Goal: Task Accomplishment & Management: Use online tool/utility

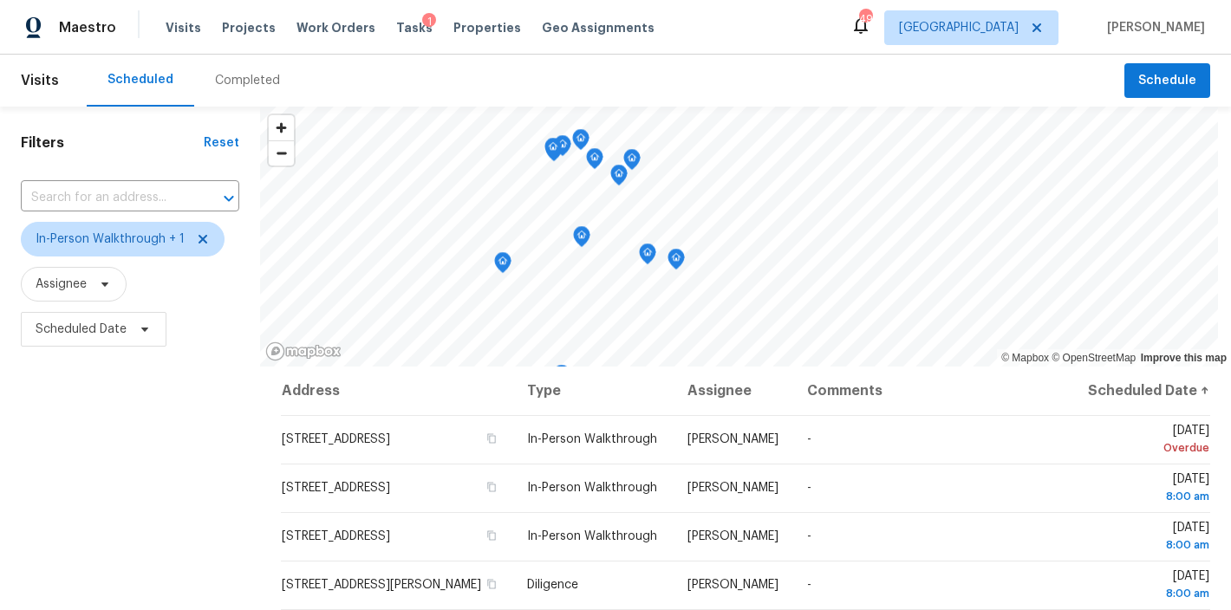
scroll to position [258, 0]
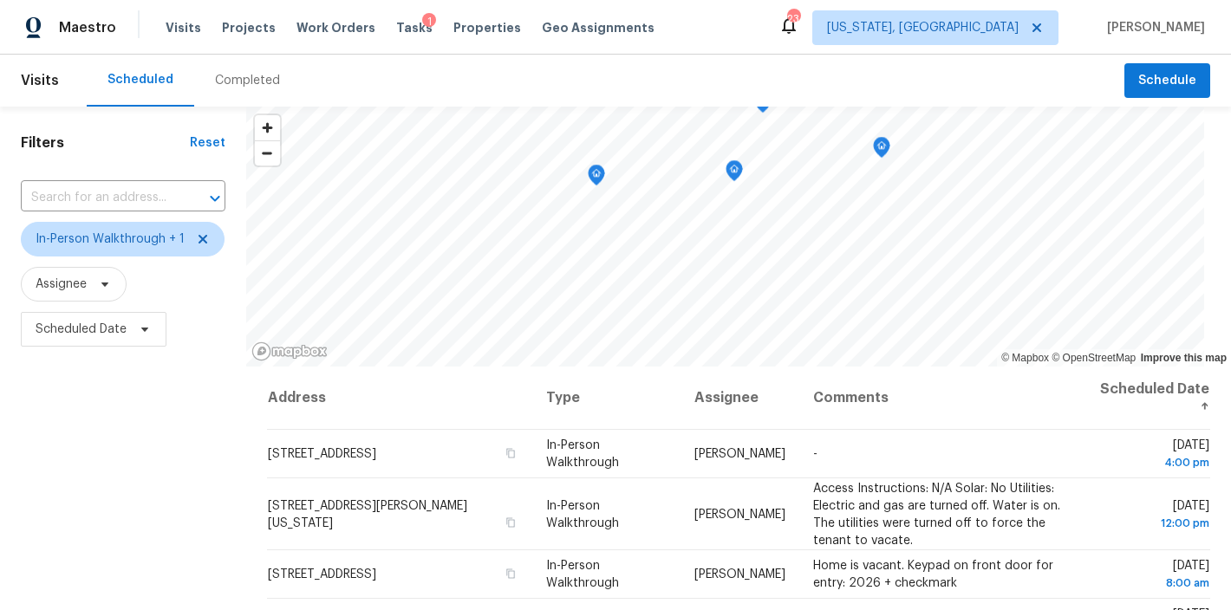
click at [704, 20] on div "Maestro Visits Projects Work Orders Tasks 1 Properties Geo Assignments 23 Washi…" at bounding box center [615, 27] width 1231 height 55
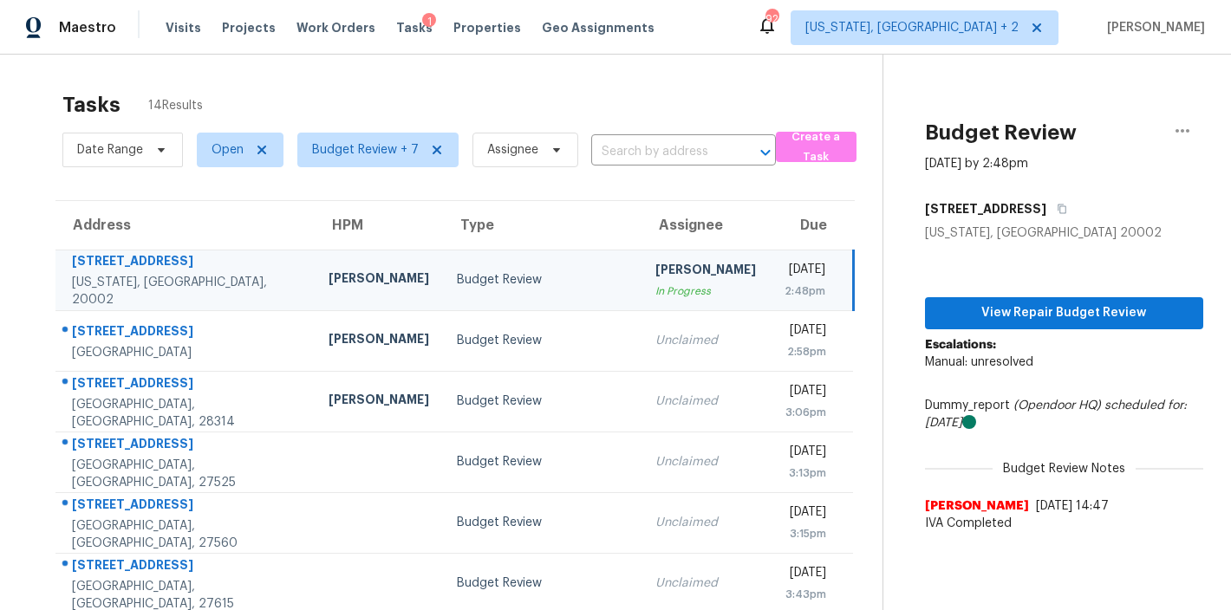
scroll to position [11, 0]
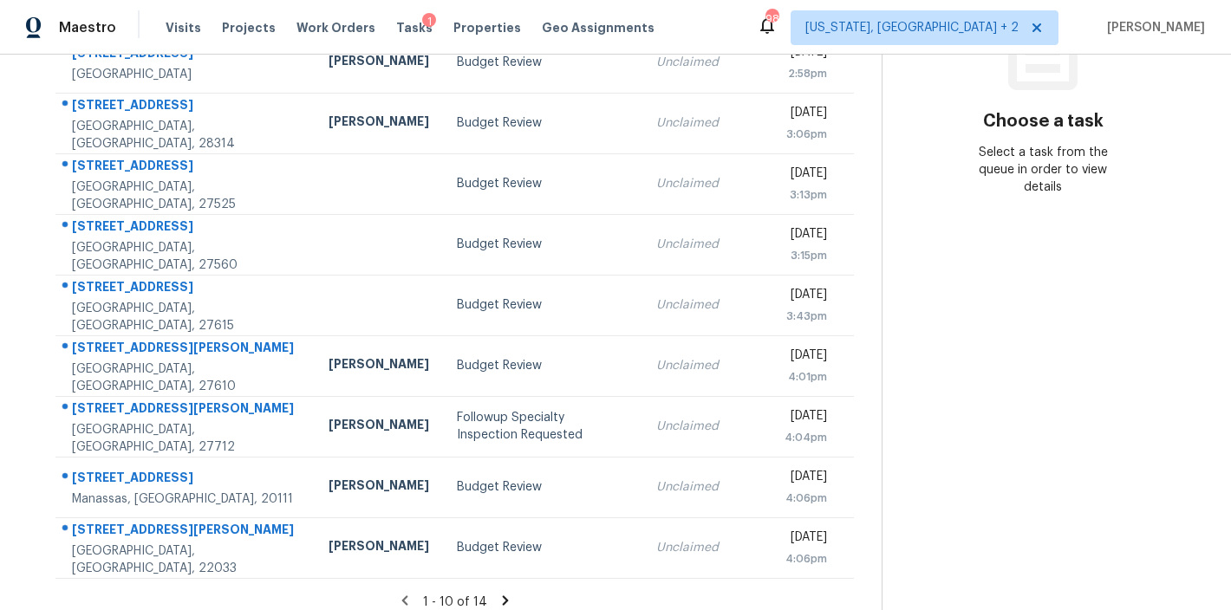
scroll to position [305, 0]
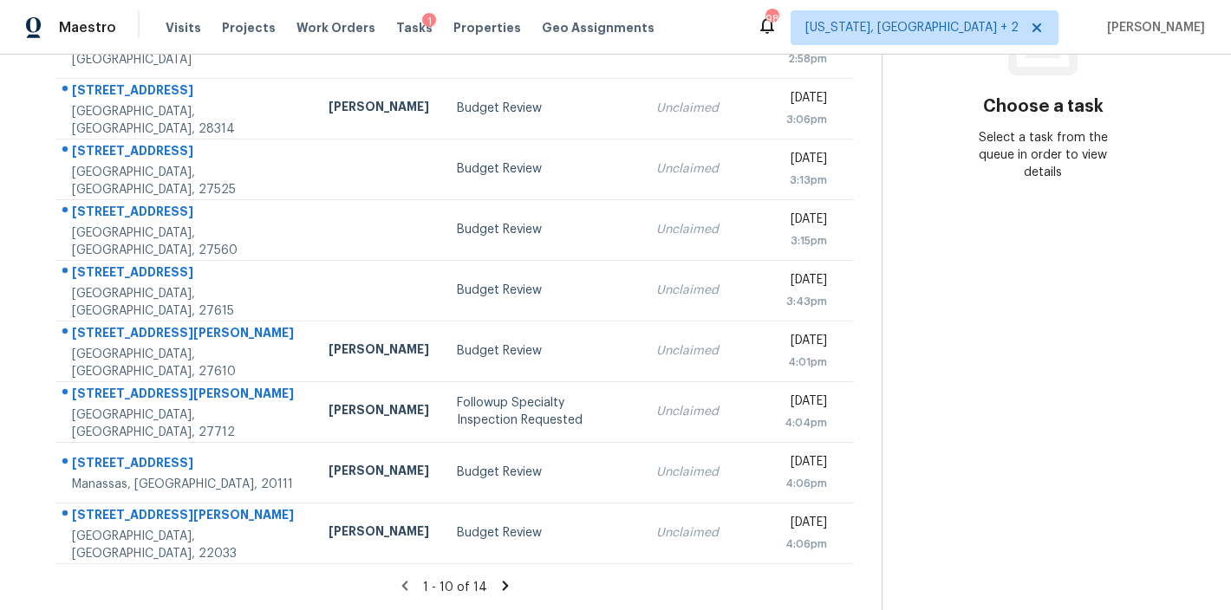
click at [498, 578] on icon at bounding box center [506, 586] width 16 height 16
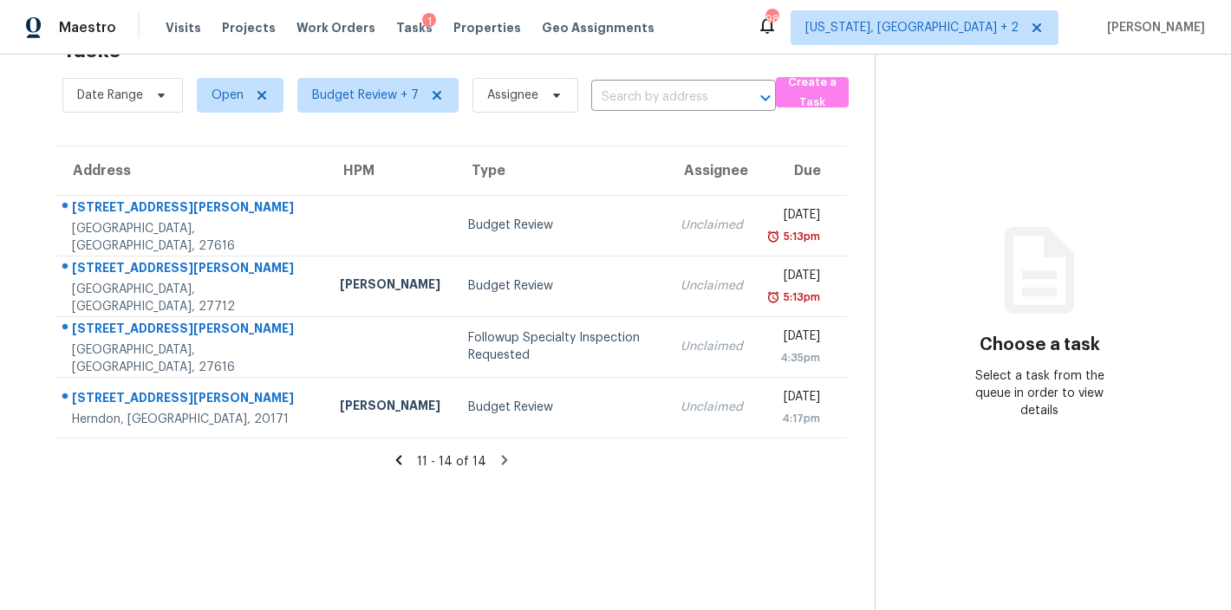
click at [395, 455] on icon at bounding box center [398, 460] width 6 height 10
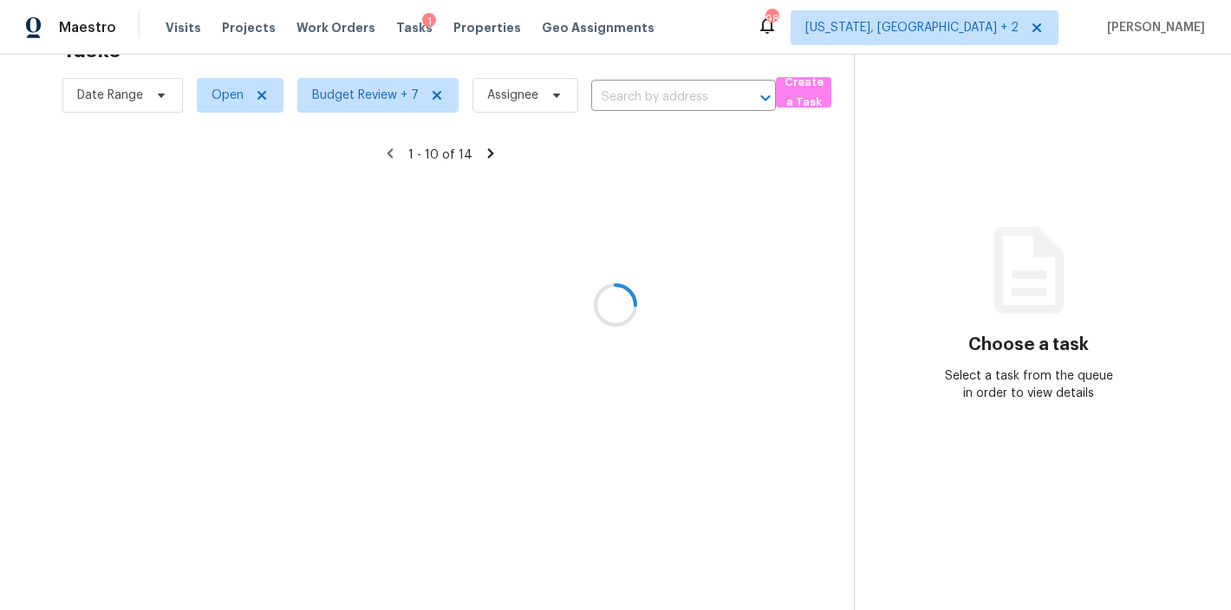
scroll to position [305, 0]
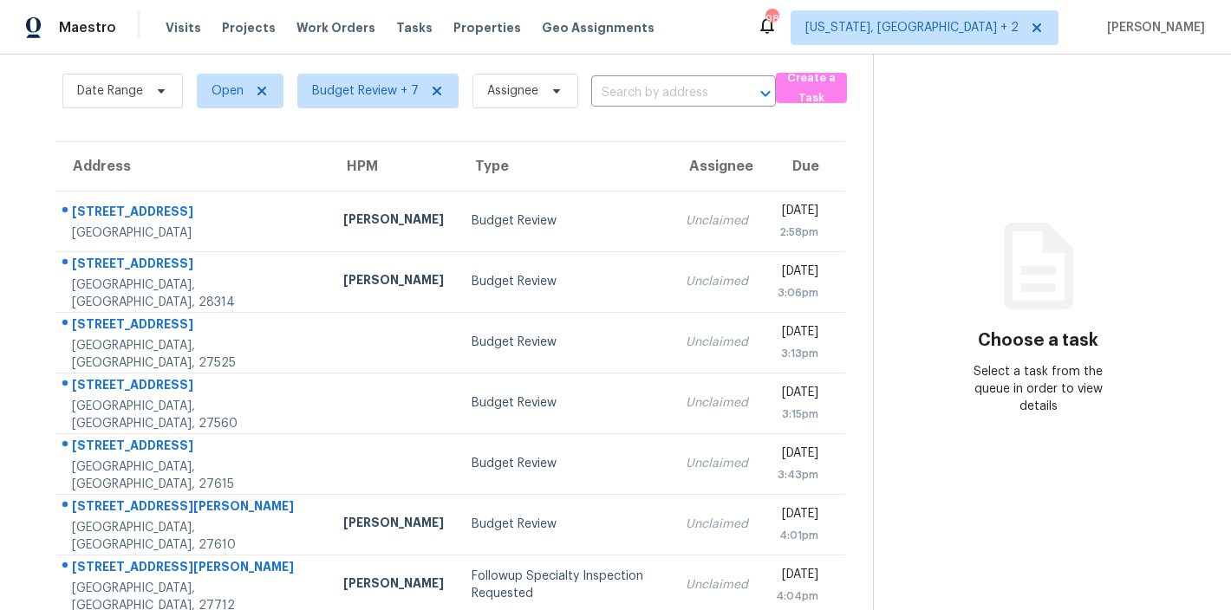
scroll to position [305, 0]
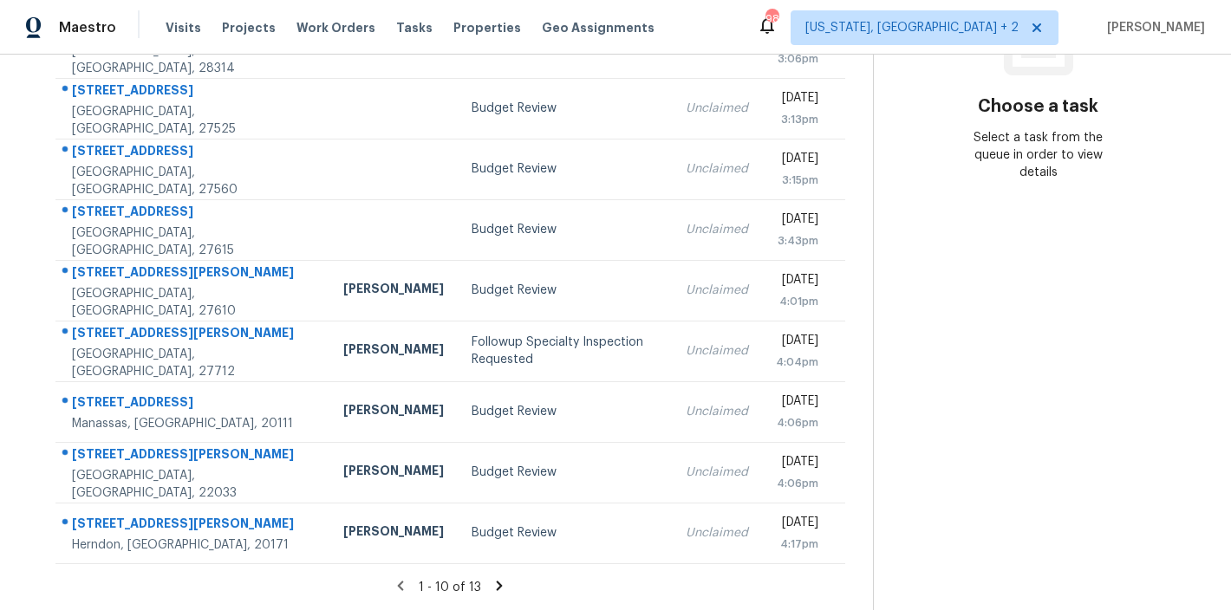
click at [497, 581] on icon at bounding box center [500, 586] width 6 height 10
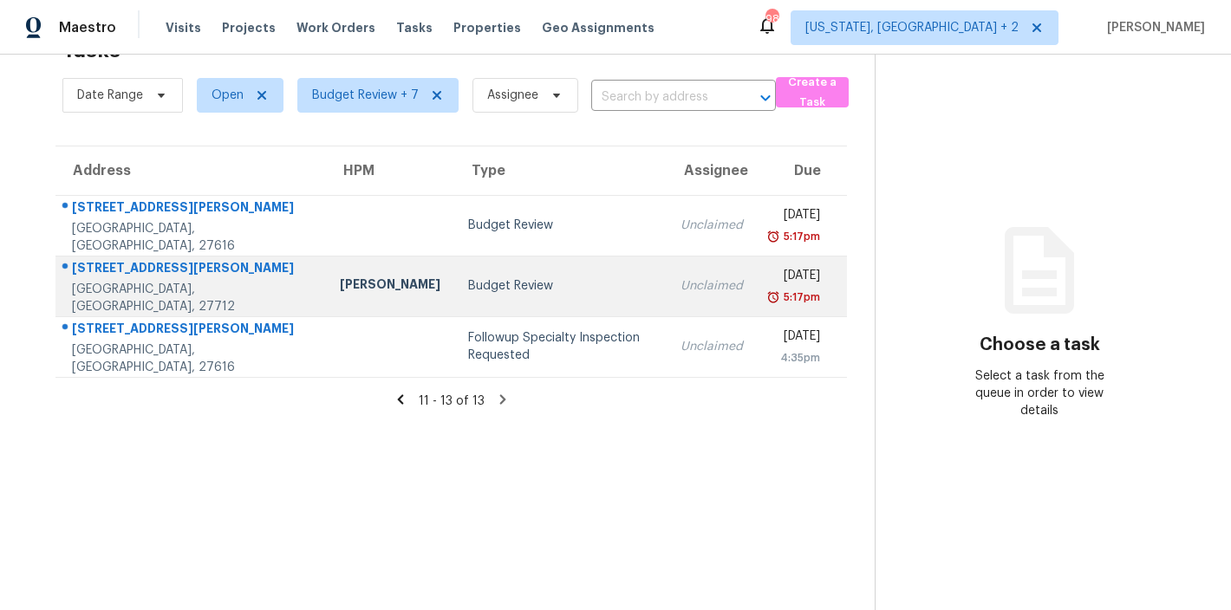
click at [454, 256] on td "Budget Review" at bounding box center [560, 286] width 212 height 61
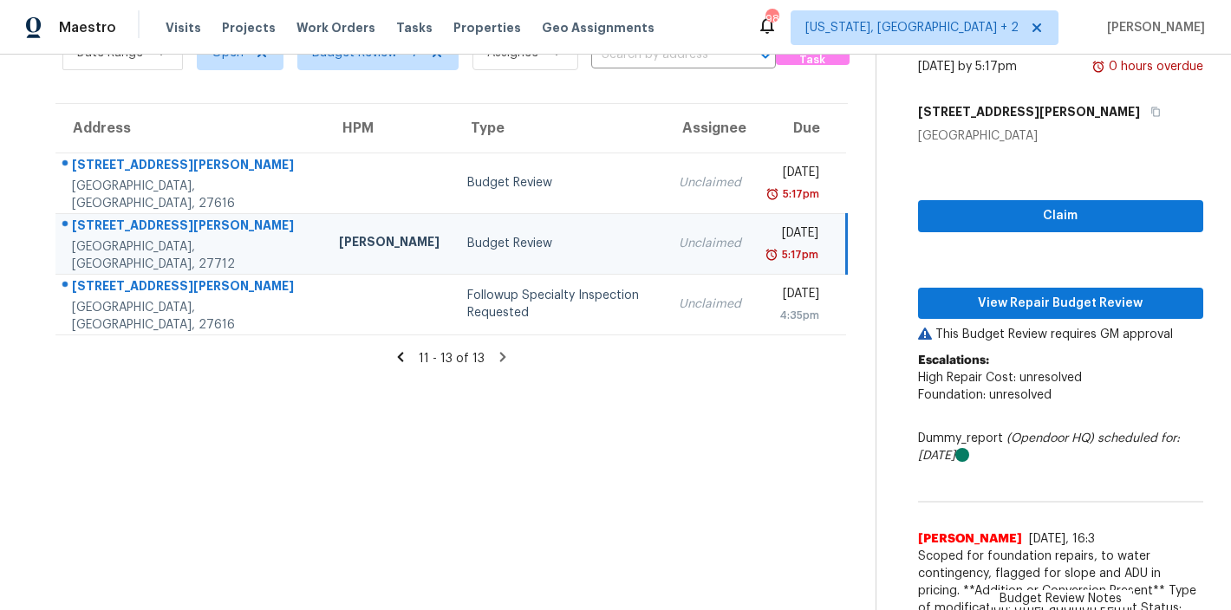
scroll to position [78, 0]
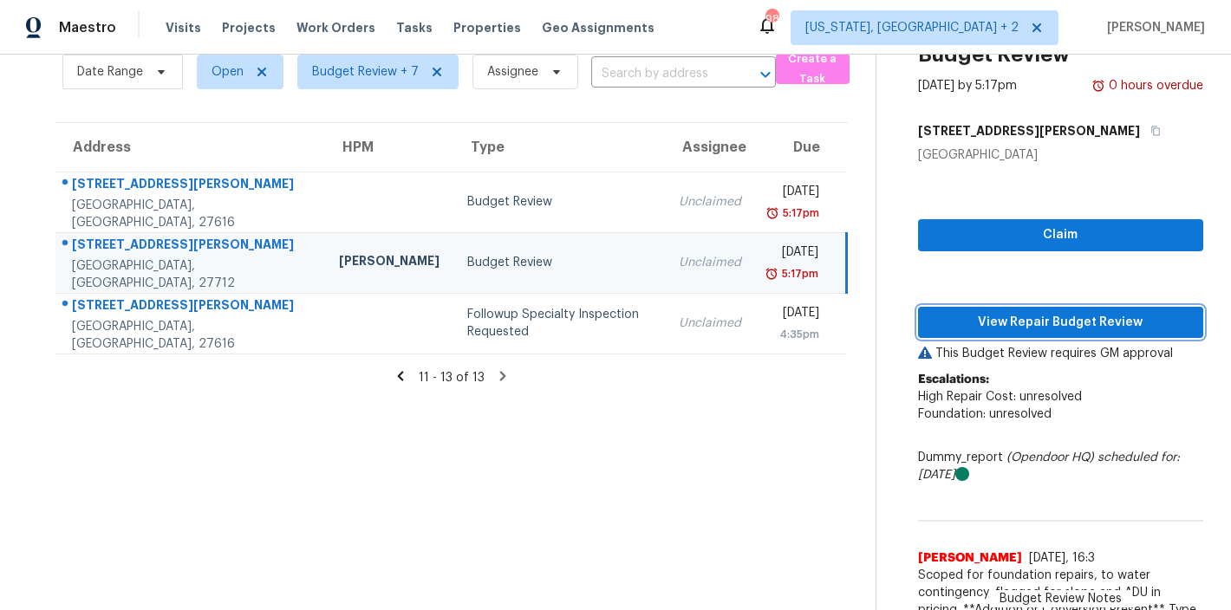
click at [1122, 323] on span "View Repair Budget Review" at bounding box center [1061, 323] width 258 height 22
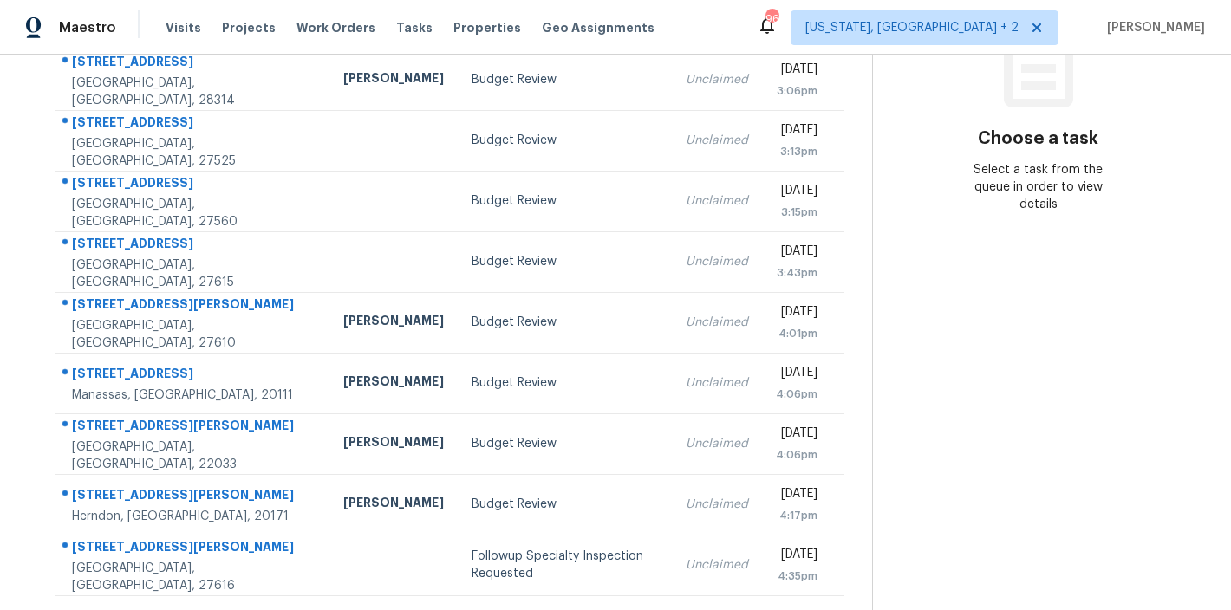
scroll to position [305, 0]
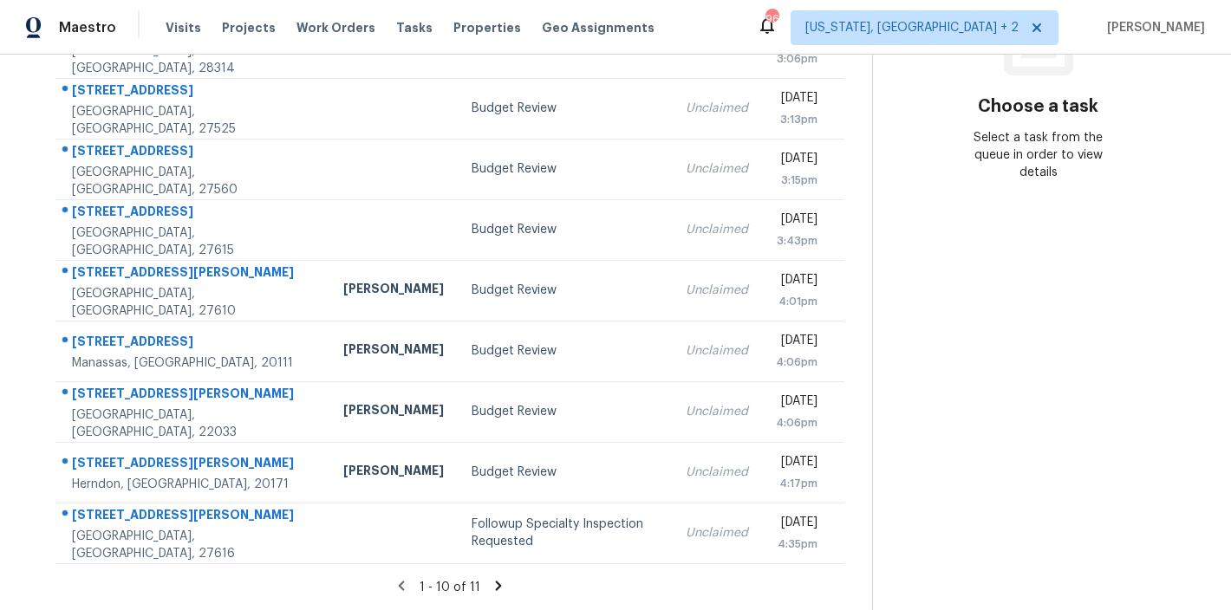
click at [496, 581] on icon at bounding box center [499, 586] width 6 height 10
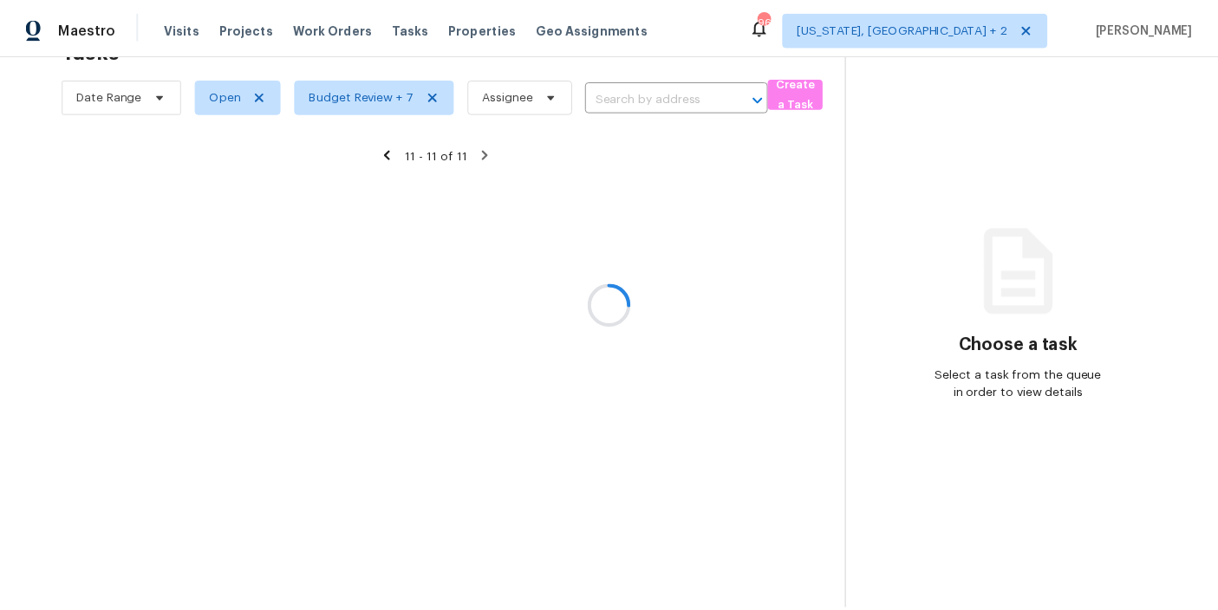
scroll to position [68, 0]
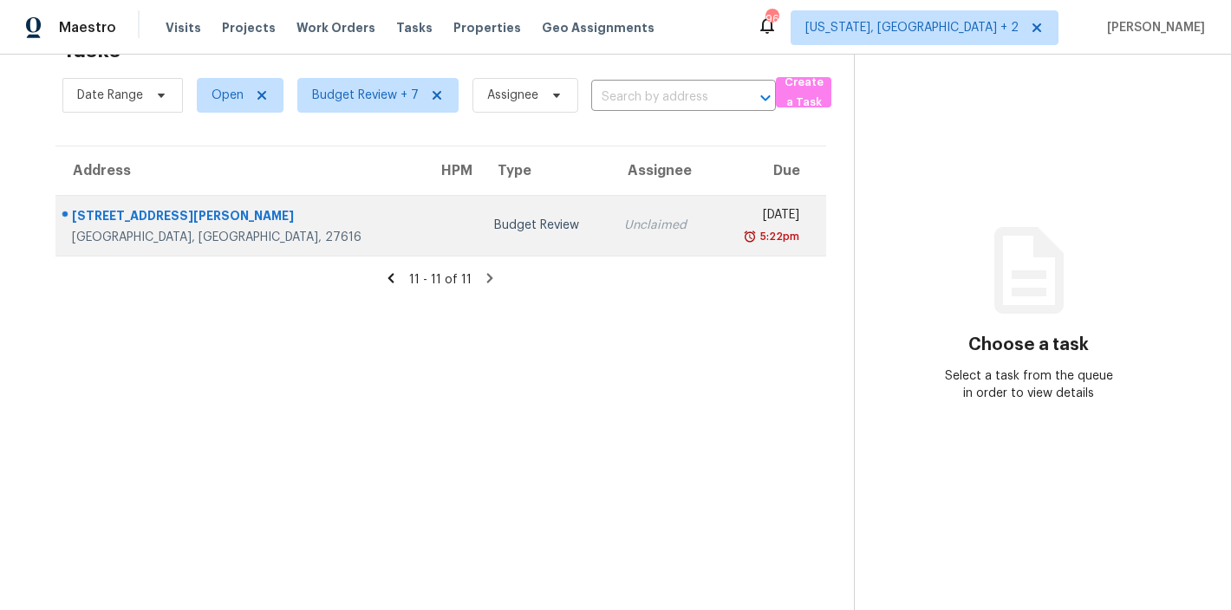
click at [424, 218] on td at bounding box center [452, 225] width 56 height 61
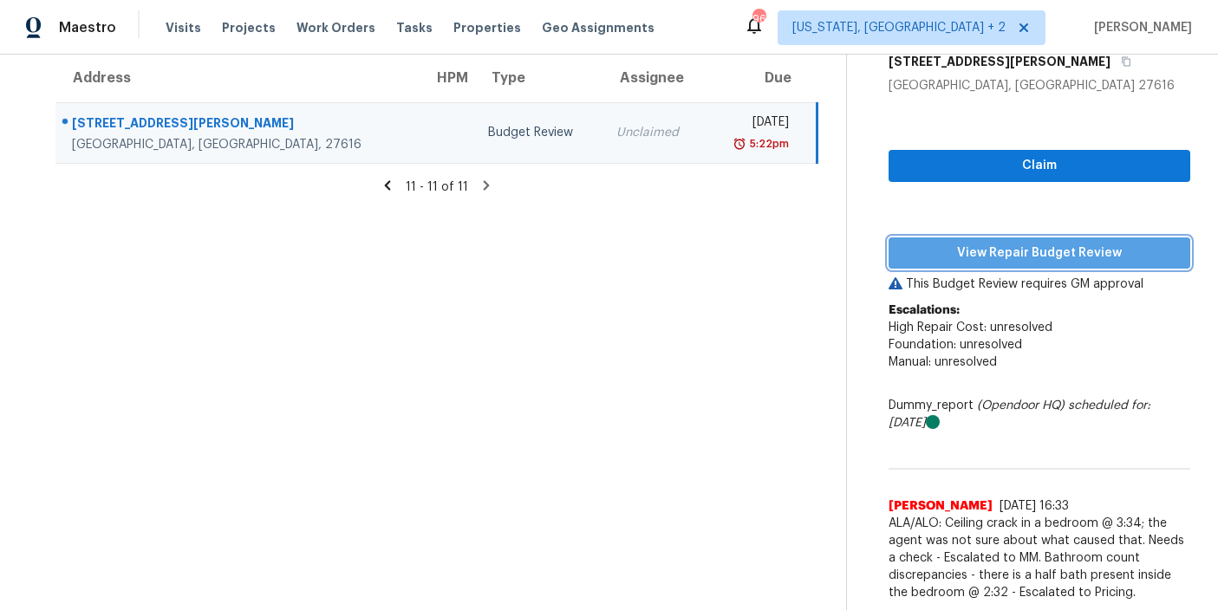
click at [1047, 243] on span "View Repair Budget Review" at bounding box center [1040, 254] width 274 height 22
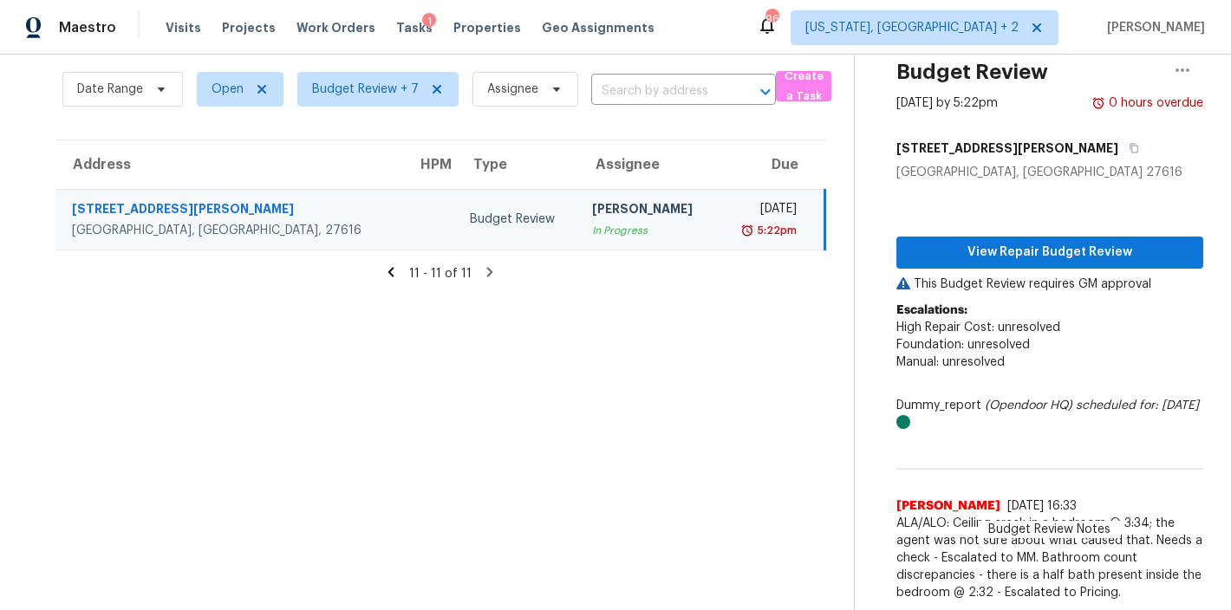
scroll to position [74, 0]
click at [659, 495] on section "Tasks 11 Results Date Range Open Budget Review + 7 Assignee ​ Create a Task Add…" at bounding box center [441, 316] width 826 height 589
click at [390, 267] on icon at bounding box center [391, 272] width 6 height 10
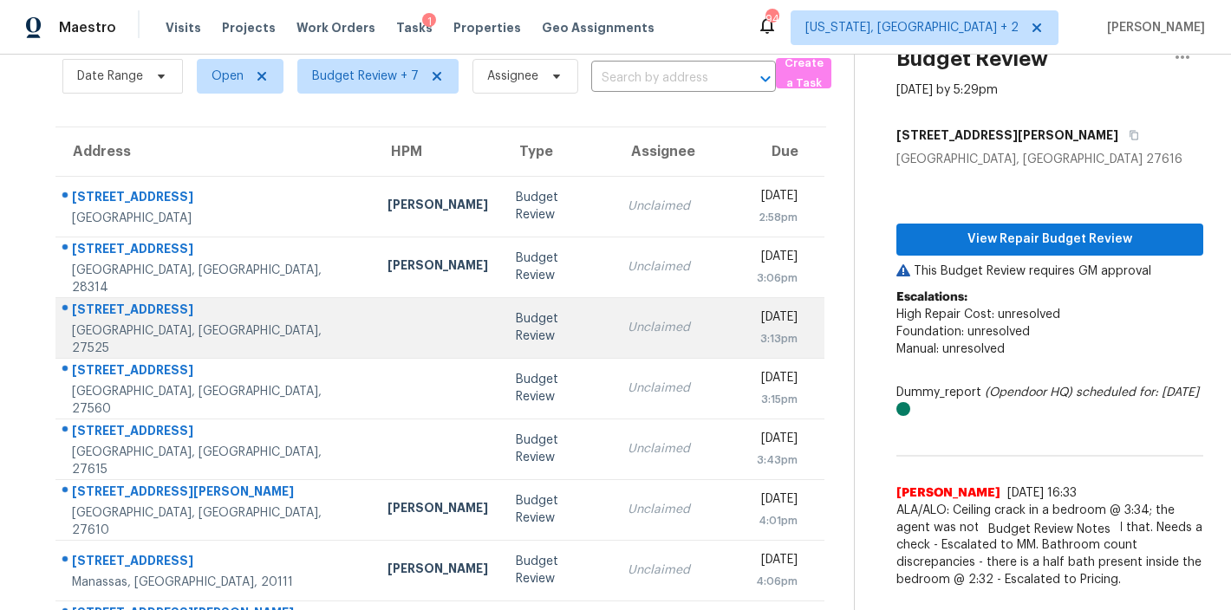
scroll to position [305, 0]
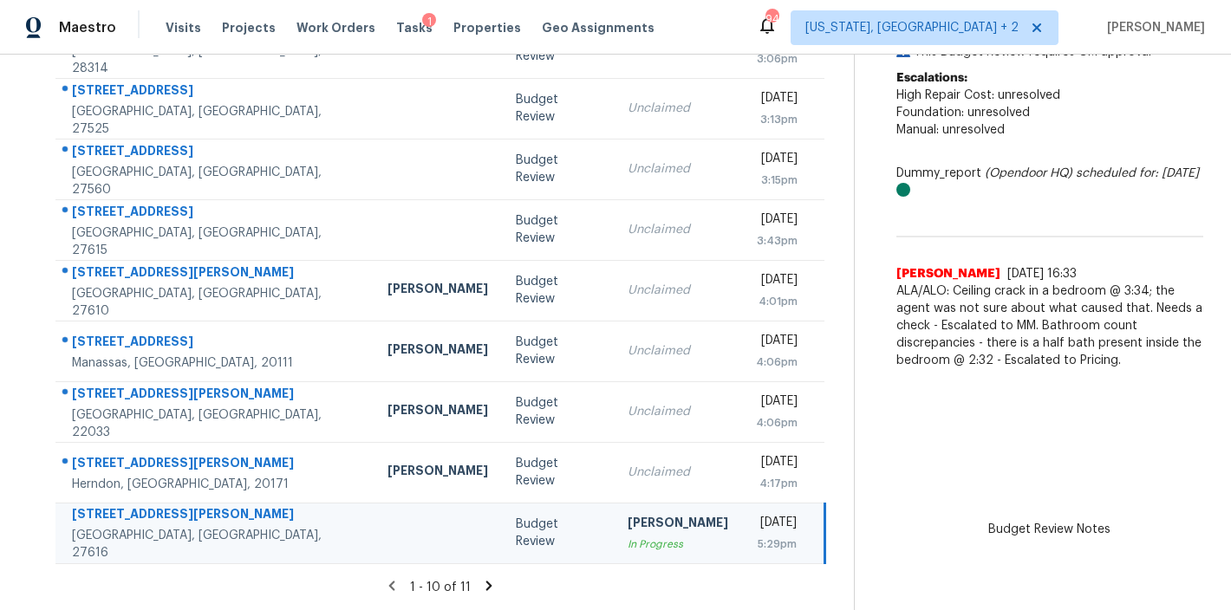
click at [315, 578] on div "1 - 10 of 11" at bounding box center [441, 587] width 826 height 18
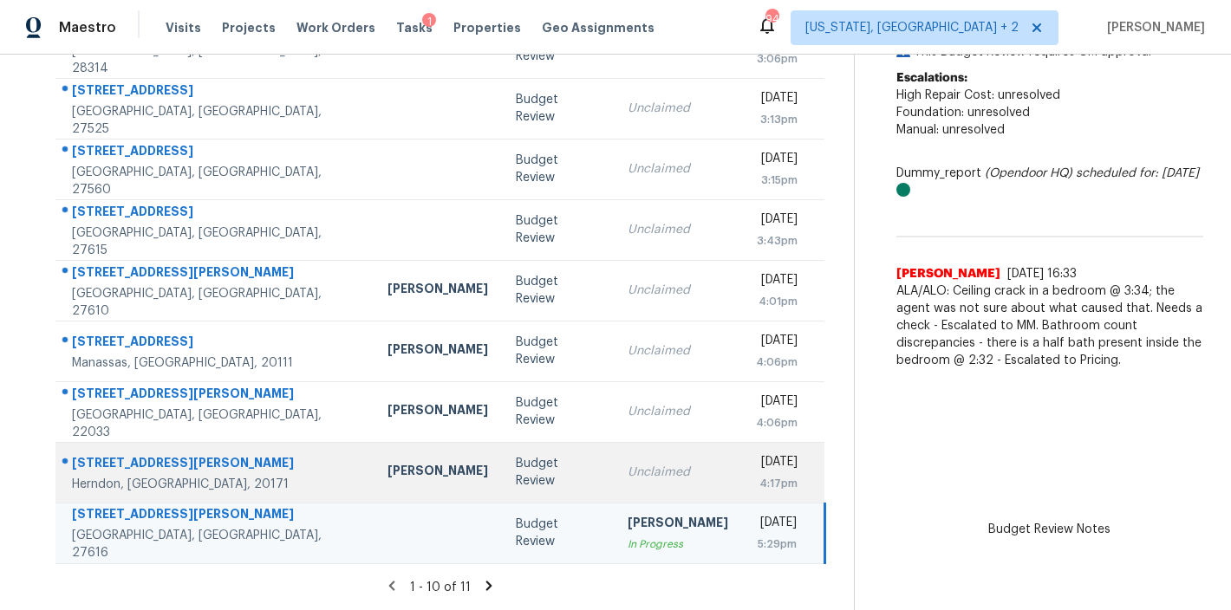
scroll to position [3, 0]
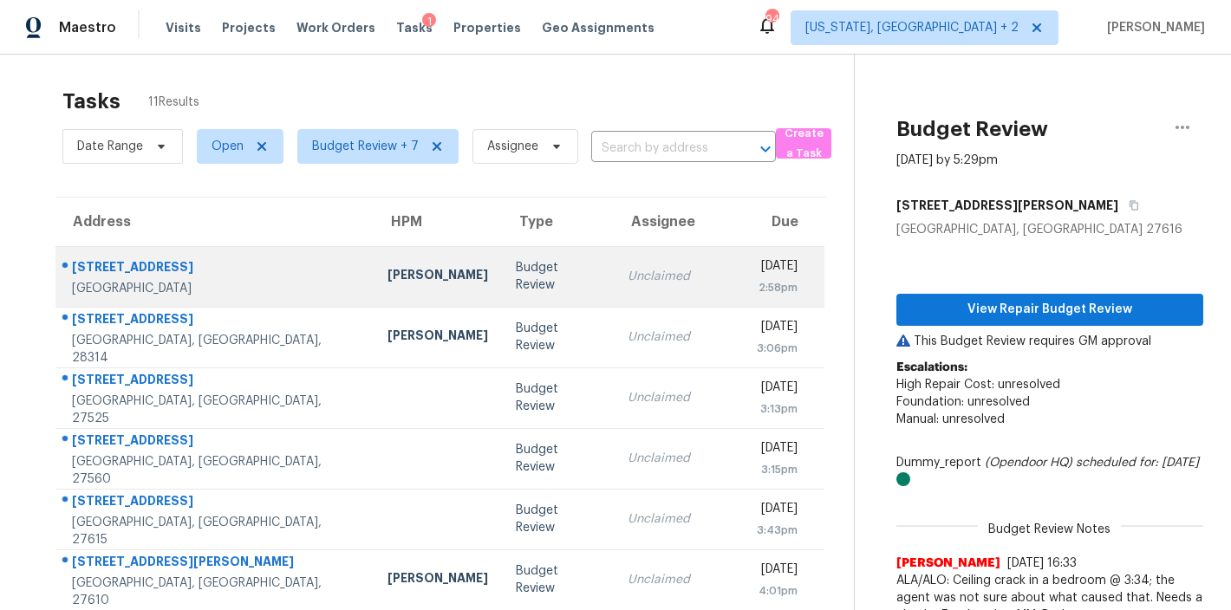
click at [502, 295] on td "Budget Review" at bounding box center [558, 276] width 112 height 61
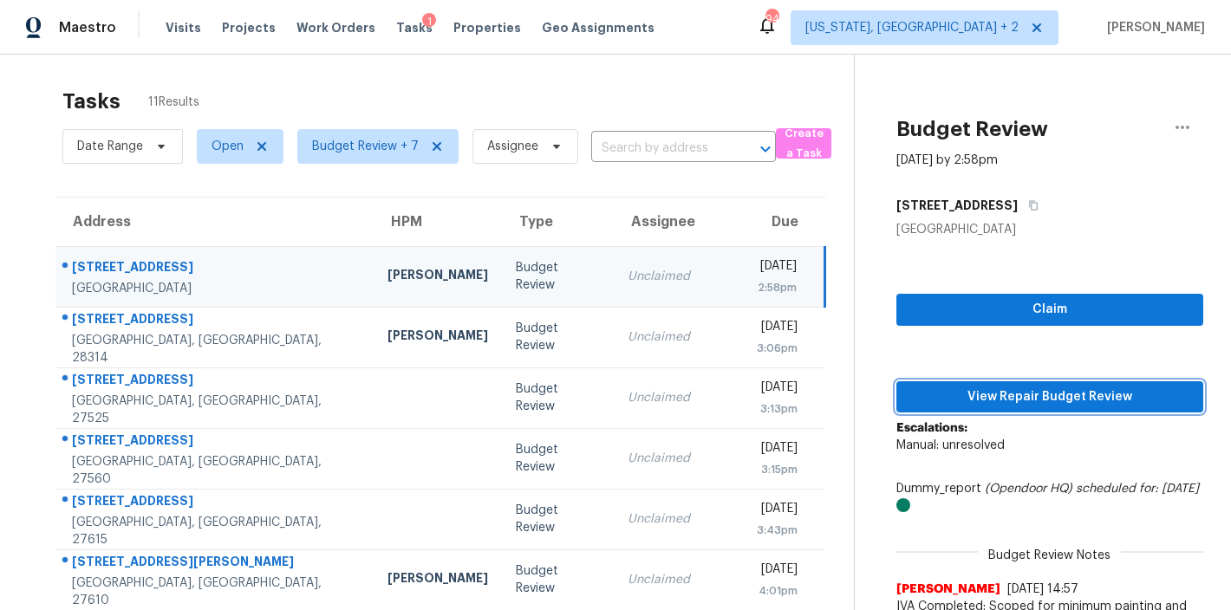
click at [1077, 396] on span "View Repair Budget Review" at bounding box center [1049, 398] width 279 height 22
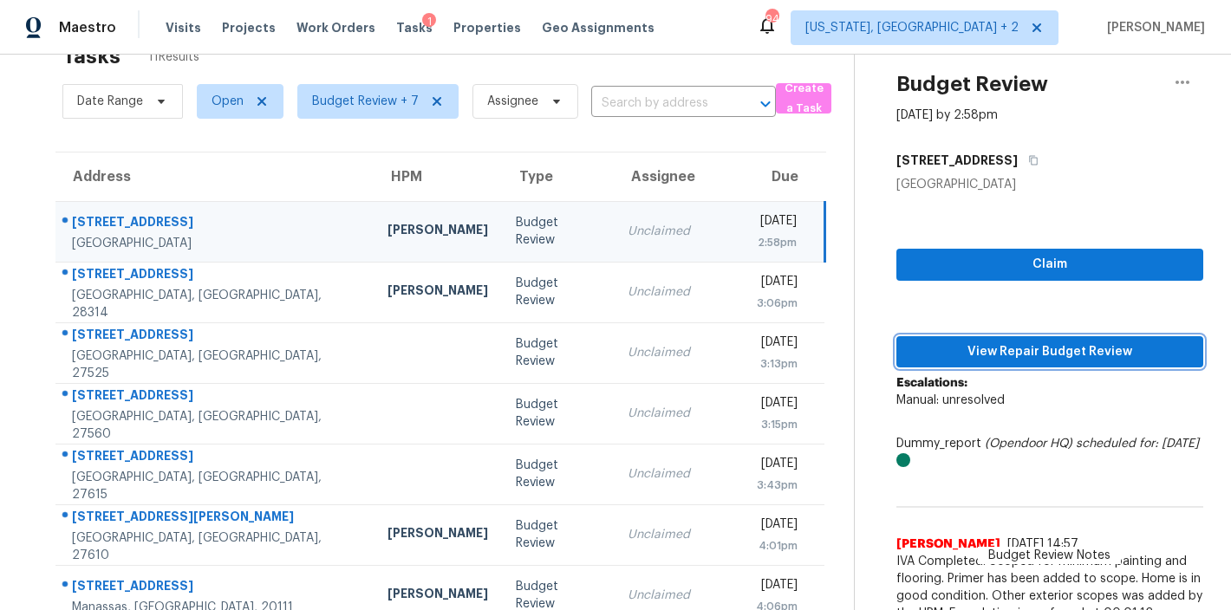
scroll to position [0, 0]
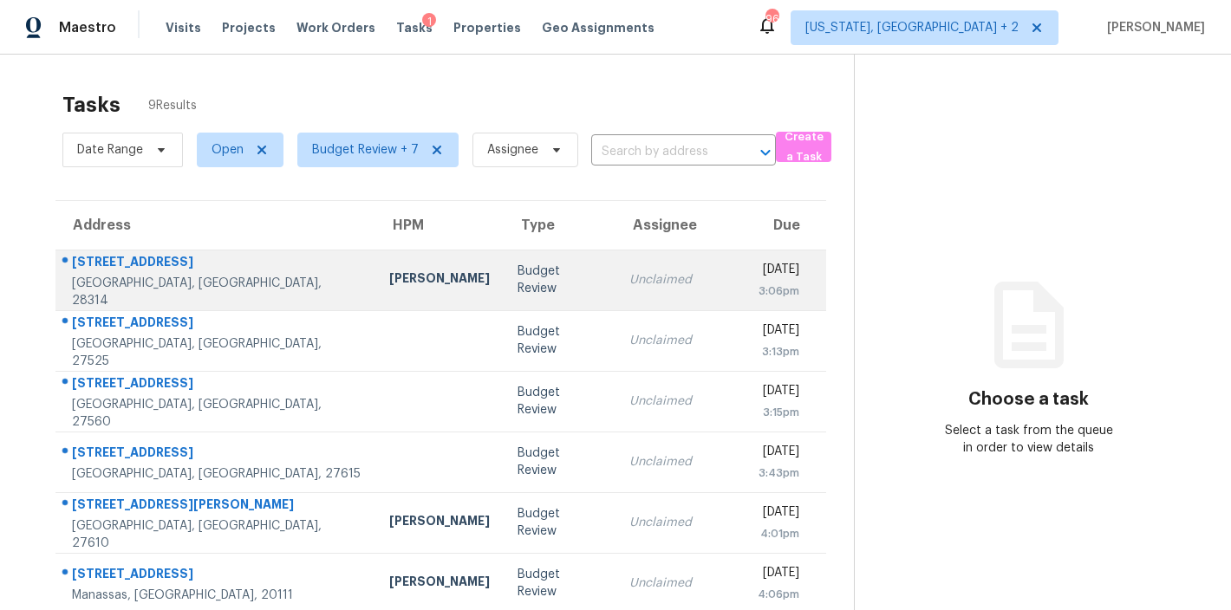
click at [389, 281] on div "Preston Sexton" at bounding box center [439, 281] width 101 height 22
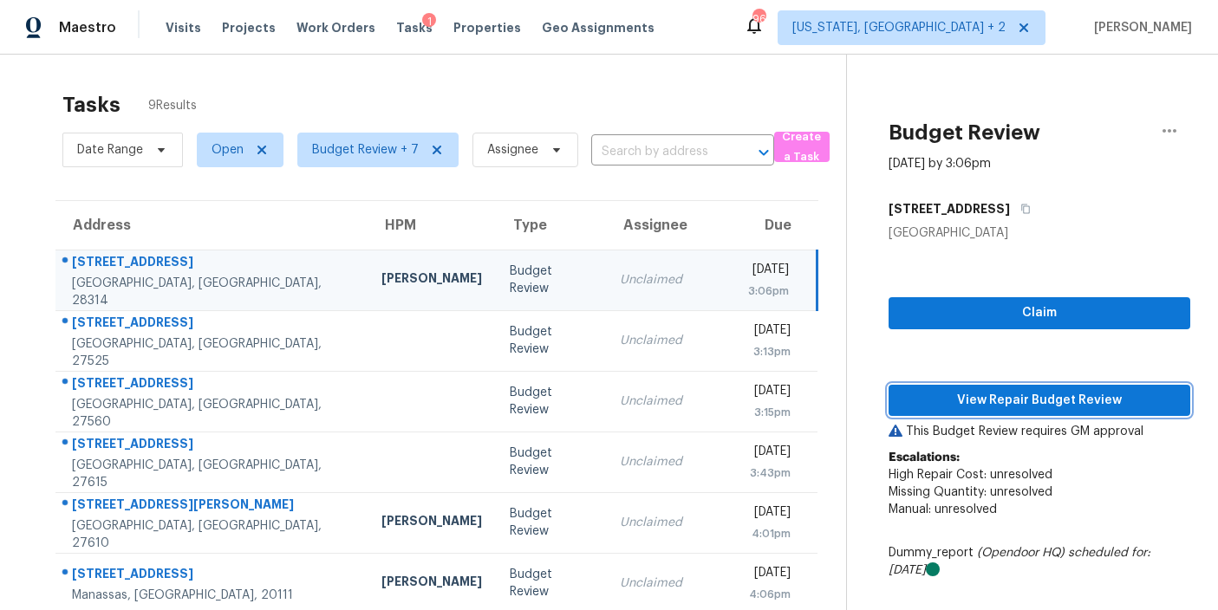
click at [1007, 401] on span "View Repair Budget Review" at bounding box center [1040, 401] width 274 height 22
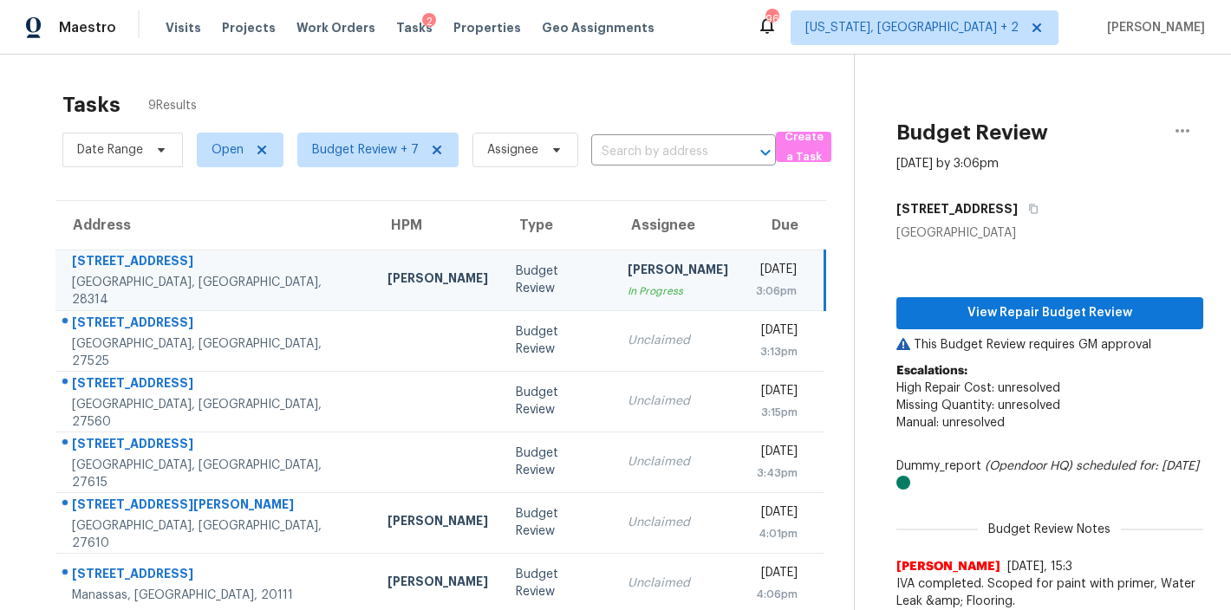
click at [392, 97] on div "Tasks 9 Results" at bounding box center [458, 104] width 792 height 45
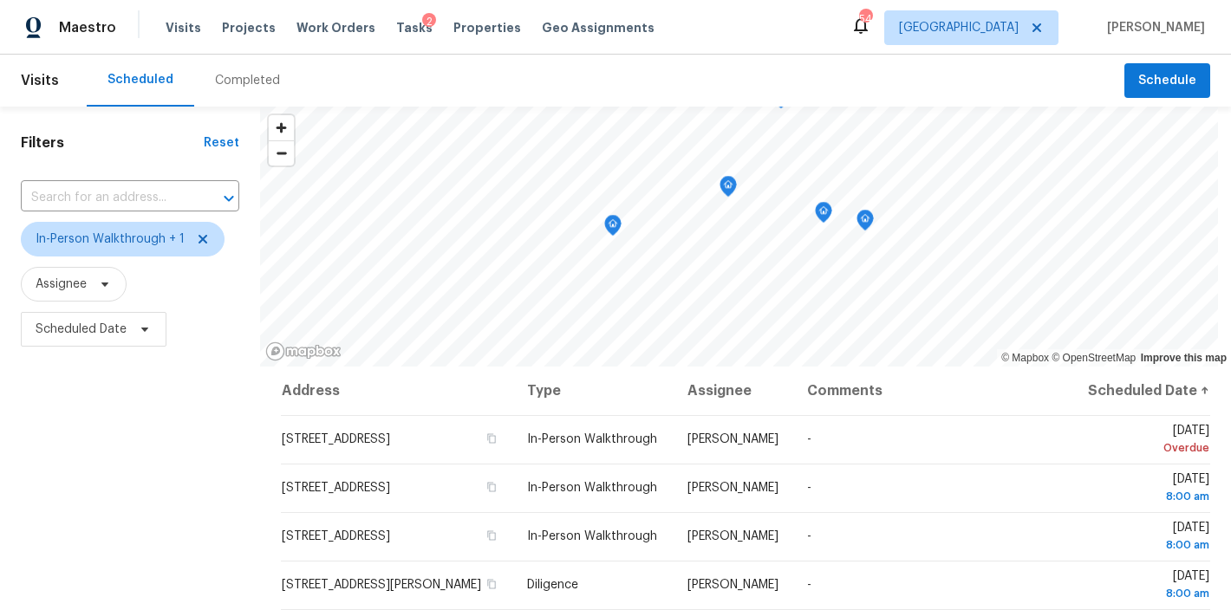
click at [233, 82] on div "Completed" at bounding box center [247, 80] width 65 height 17
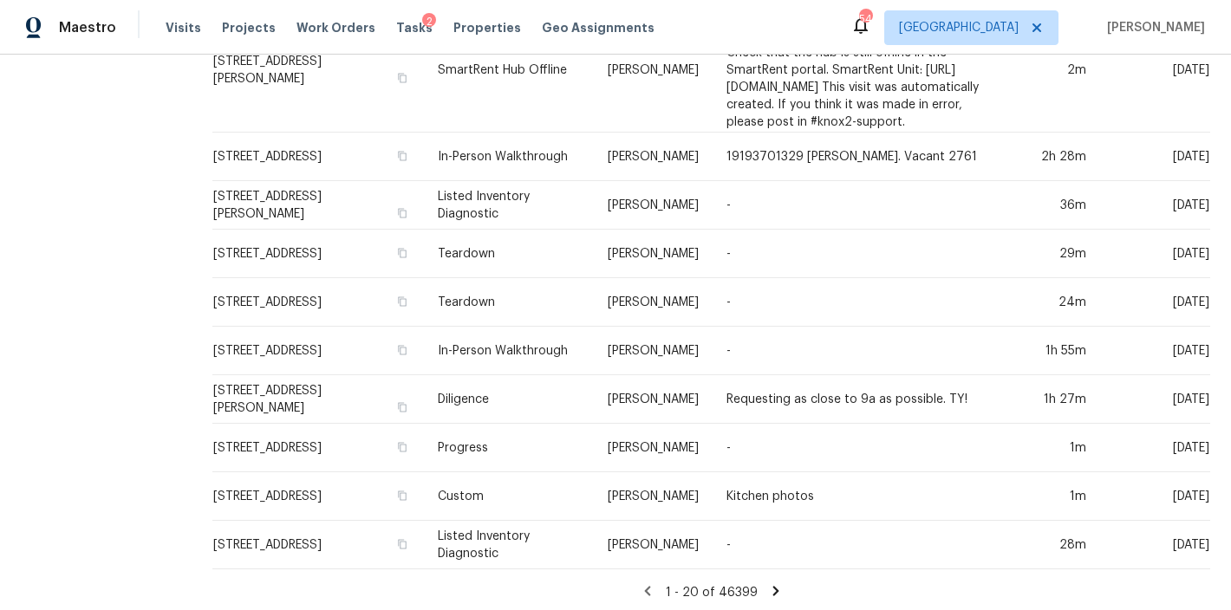
scroll to position [662, 0]
click at [773, 585] on icon at bounding box center [776, 590] width 6 height 10
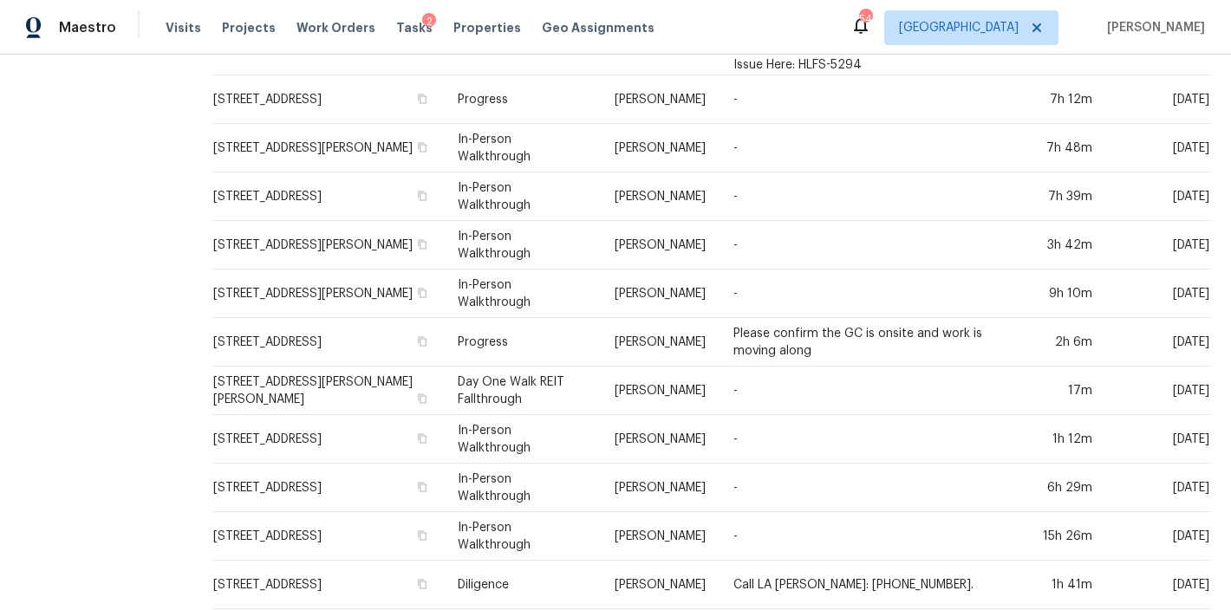
scroll to position [858, 0]
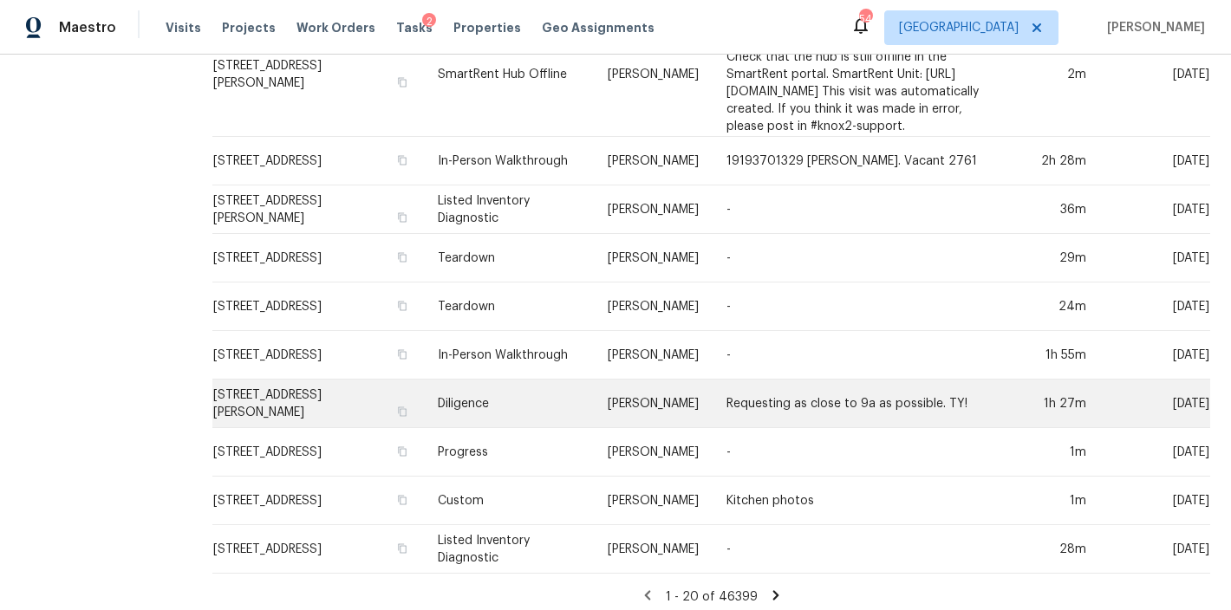
scroll to position [662, 0]
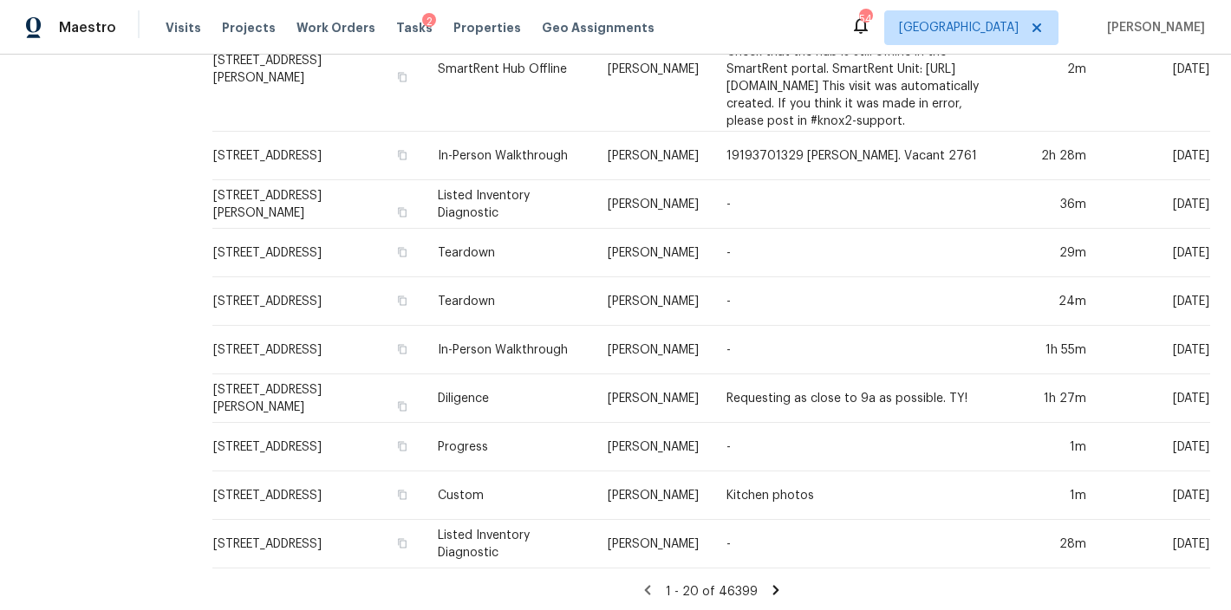
click at [768, 583] on icon at bounding box center [776, 591] width 16 height 16
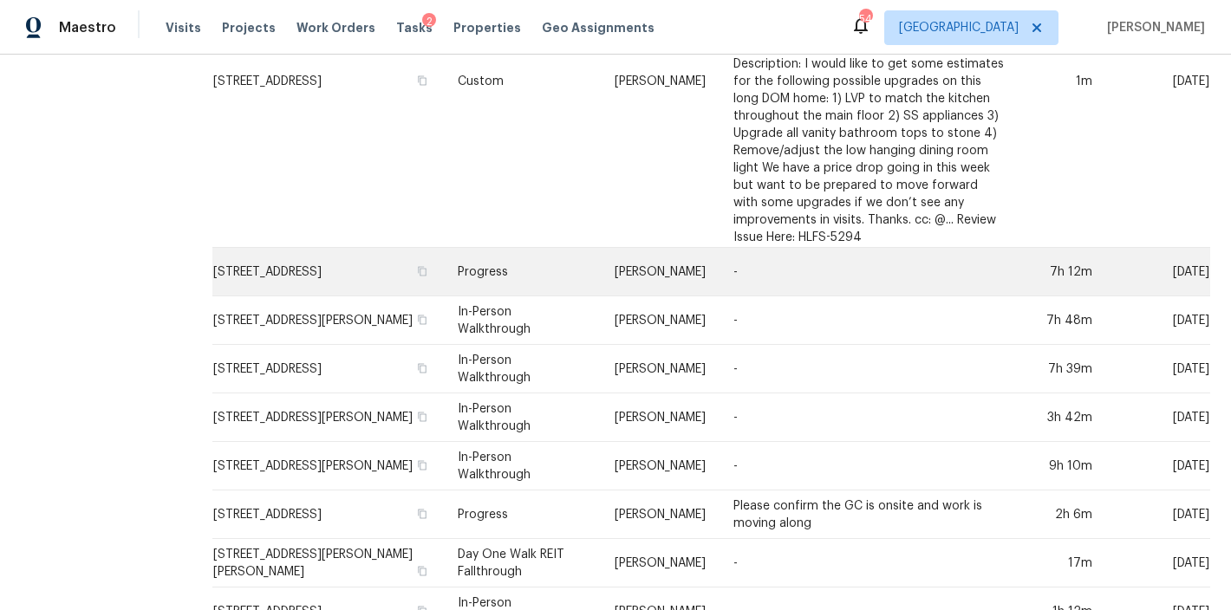
scroll to position [463, 0]
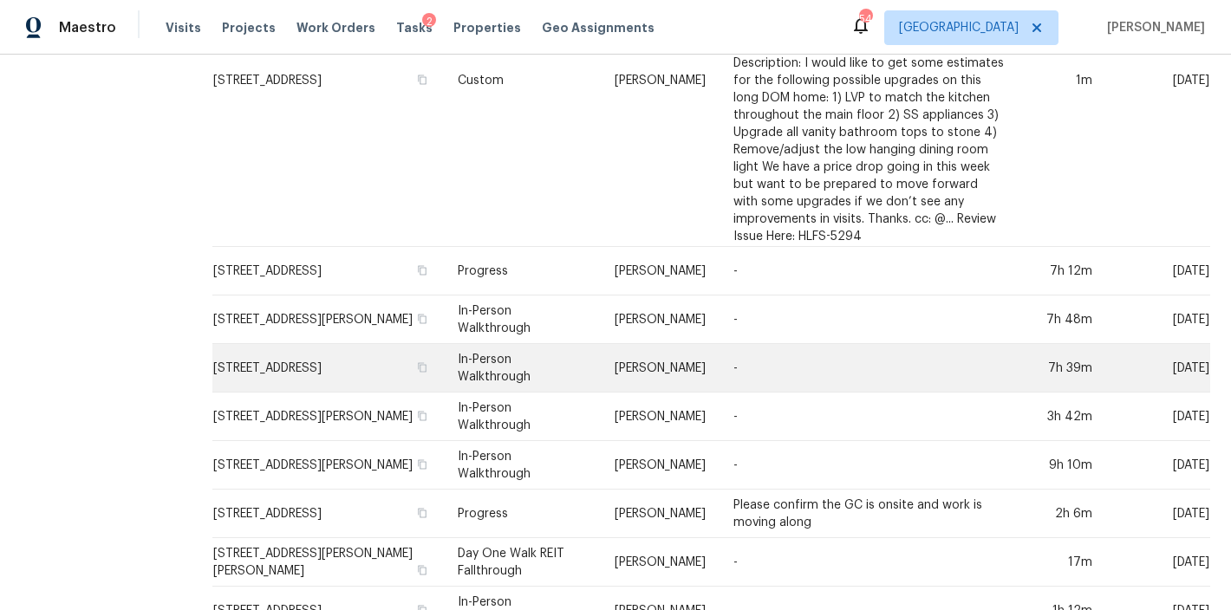
click at [260, 344] on td "6841 Radial Dr, Fayetteville, NC 28311" at bounding box center [328, 368] width 232 height 49
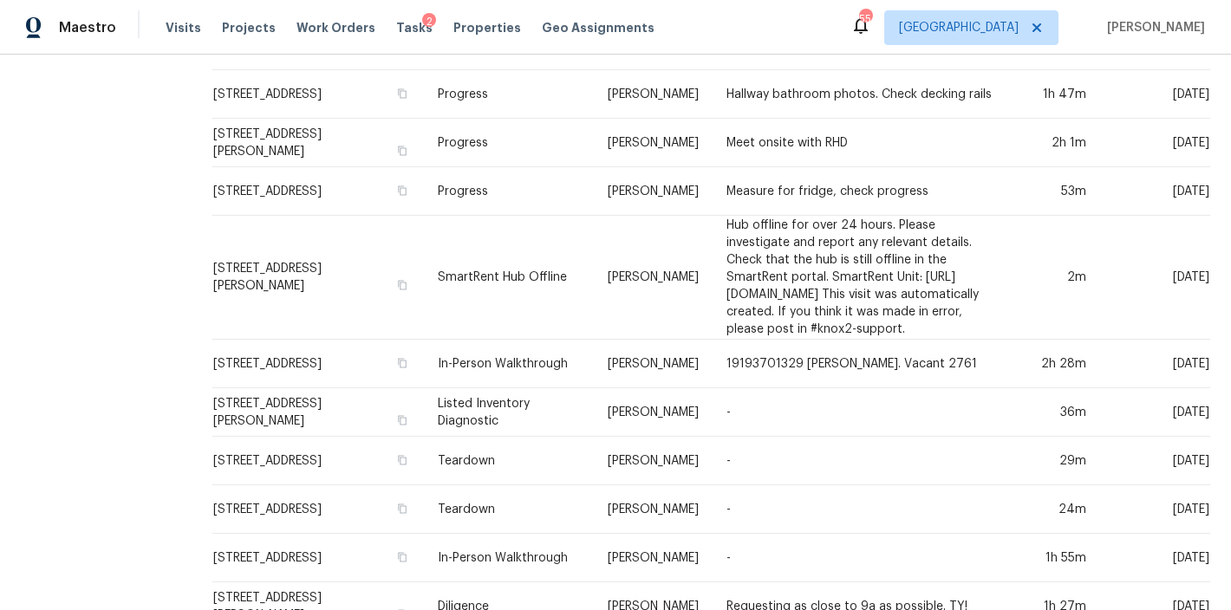
scroll to position [662, 0]
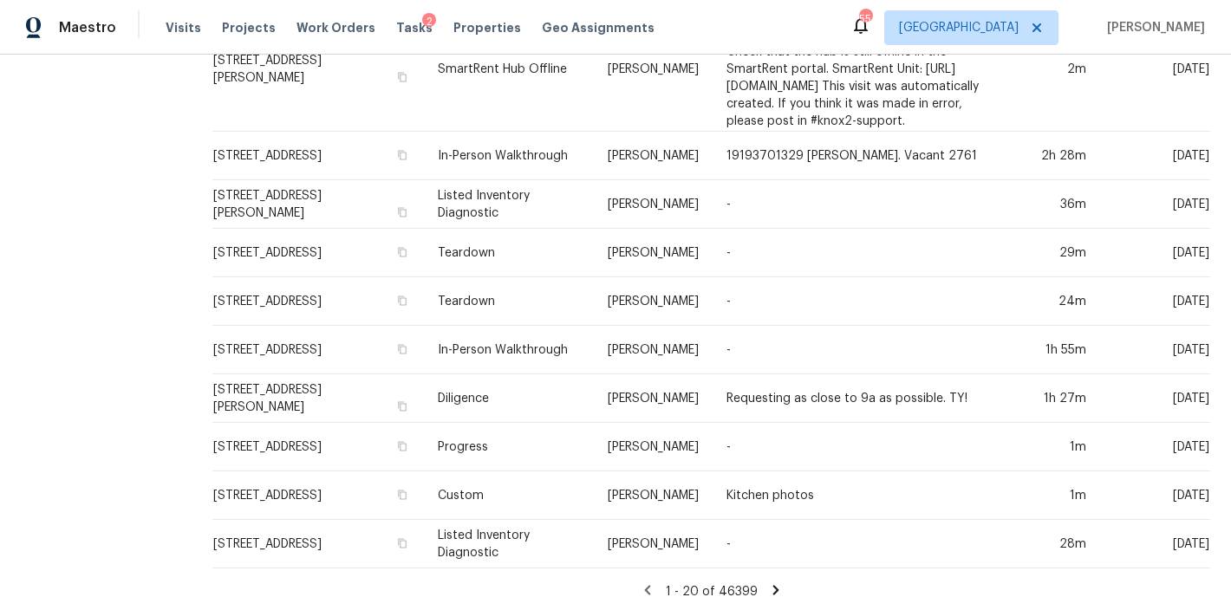
click at [773, 585] on icon at bounding box center [776, 590] width 6 height 10
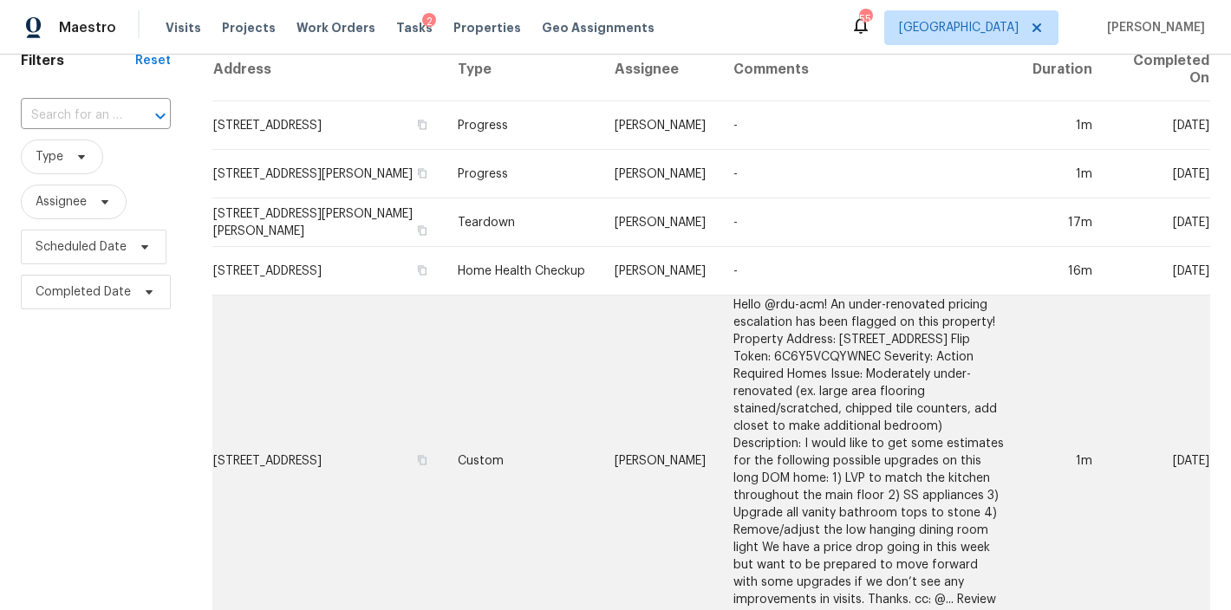
scroll to position [440, 0]
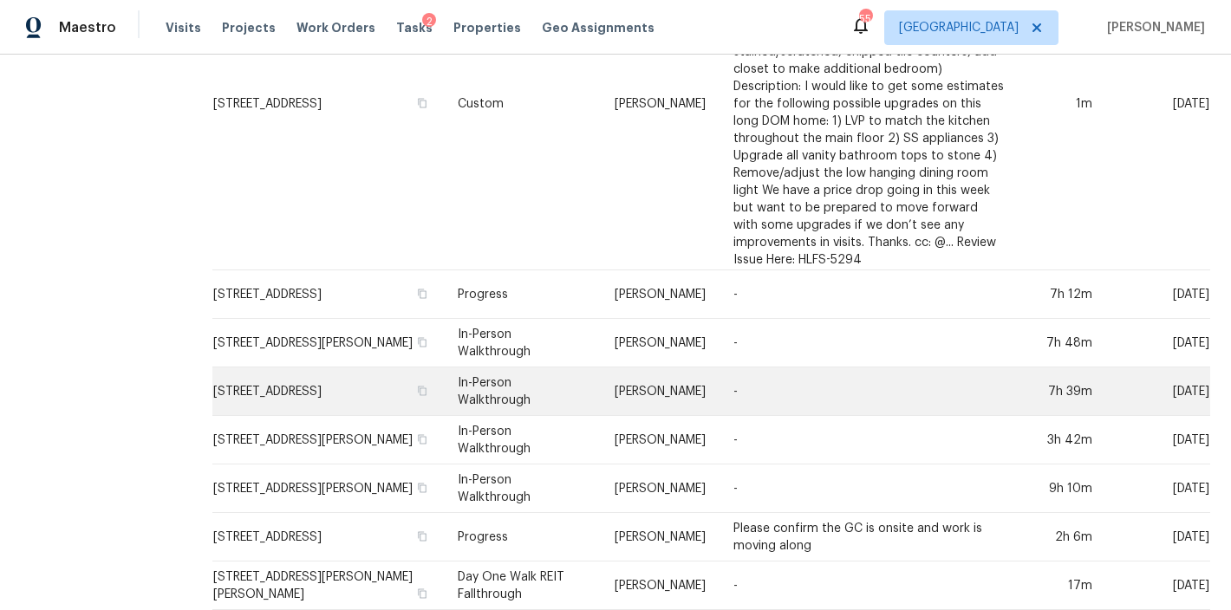
click at [280, 368] on td "[STREET_ADDRESS]" at bounding box center [328, 392] width 232 height 49
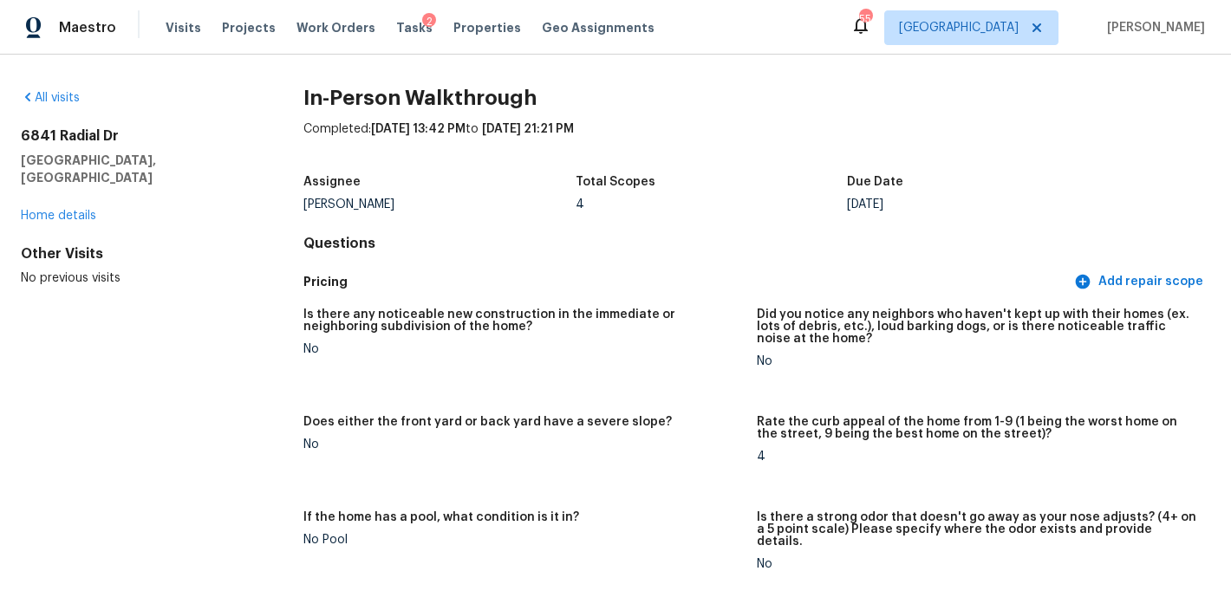
click at [745, 17] on div "Maestro Visits Projects Work Orders Tasks 2 Properties Geo Assignments 55 Ralei…" at bounding box center [615, 27] width 1231 height 55
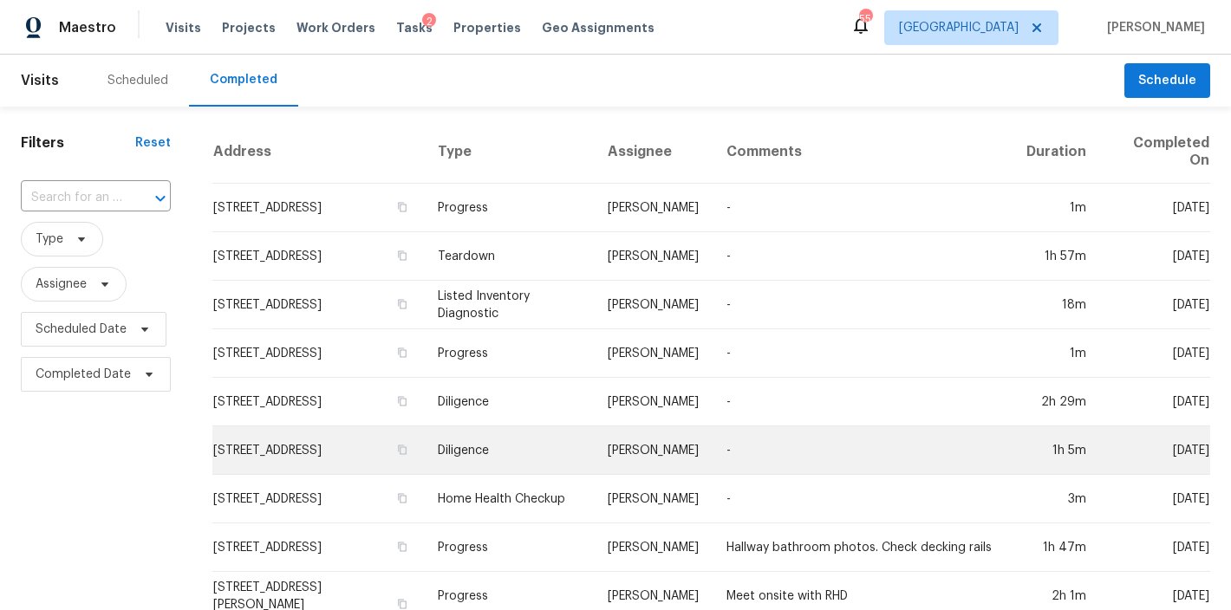
scroll to position [662, 0]
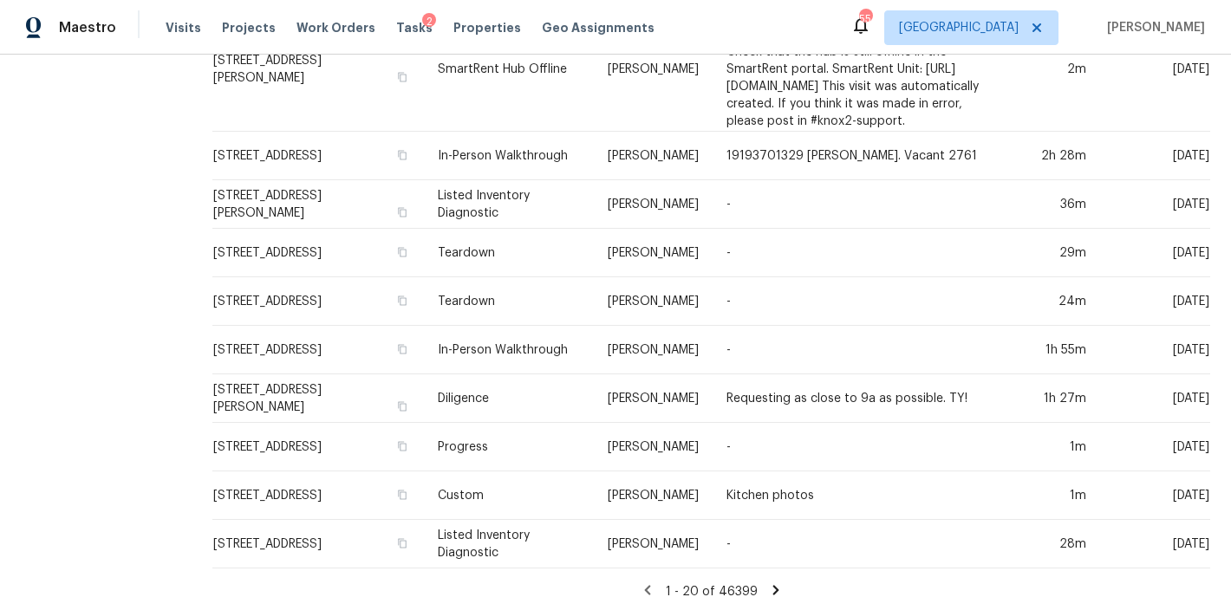
click at [773, 585] on icon at bounding box center [776, 590] width 6 height 10
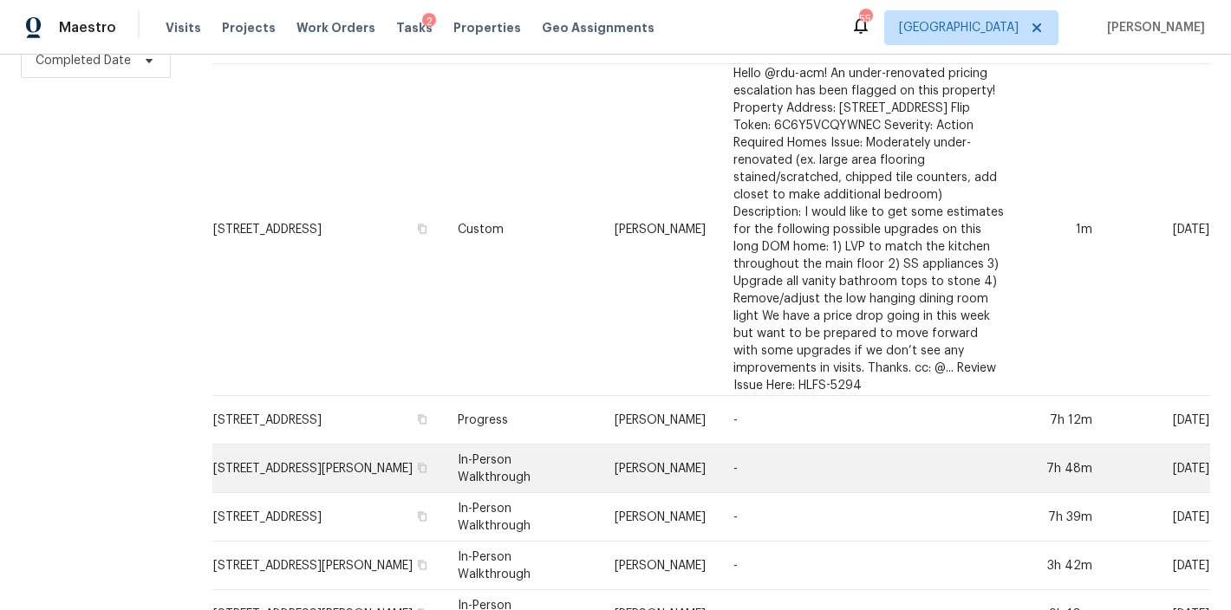
scroll to position [441, 0]
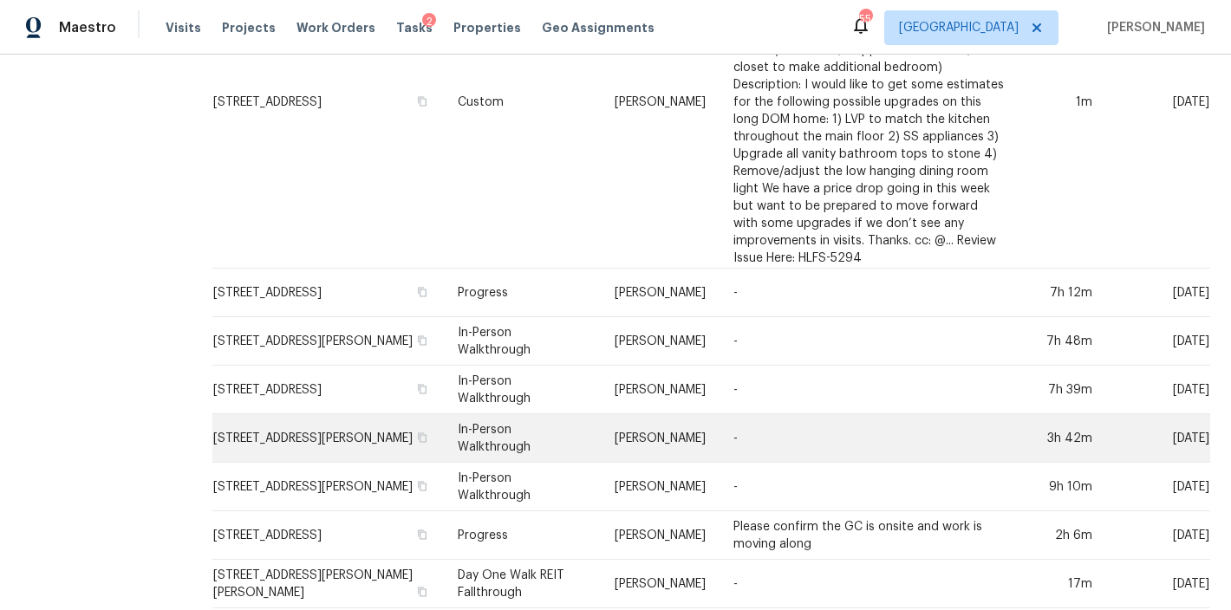
click at [444, 414] on td "In-Person Walkthrough" at bounding box center [522, 438] width 156 height 49
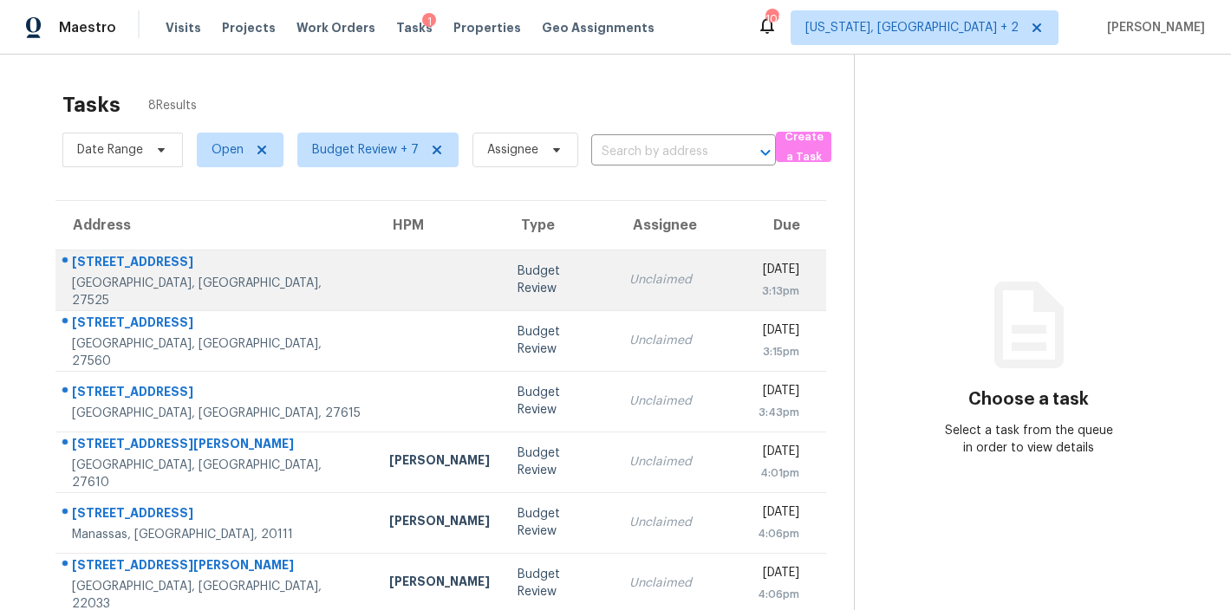
click at [519, 276] on td "Budget Review" at bounding box center [560, 280] width 112 height 61
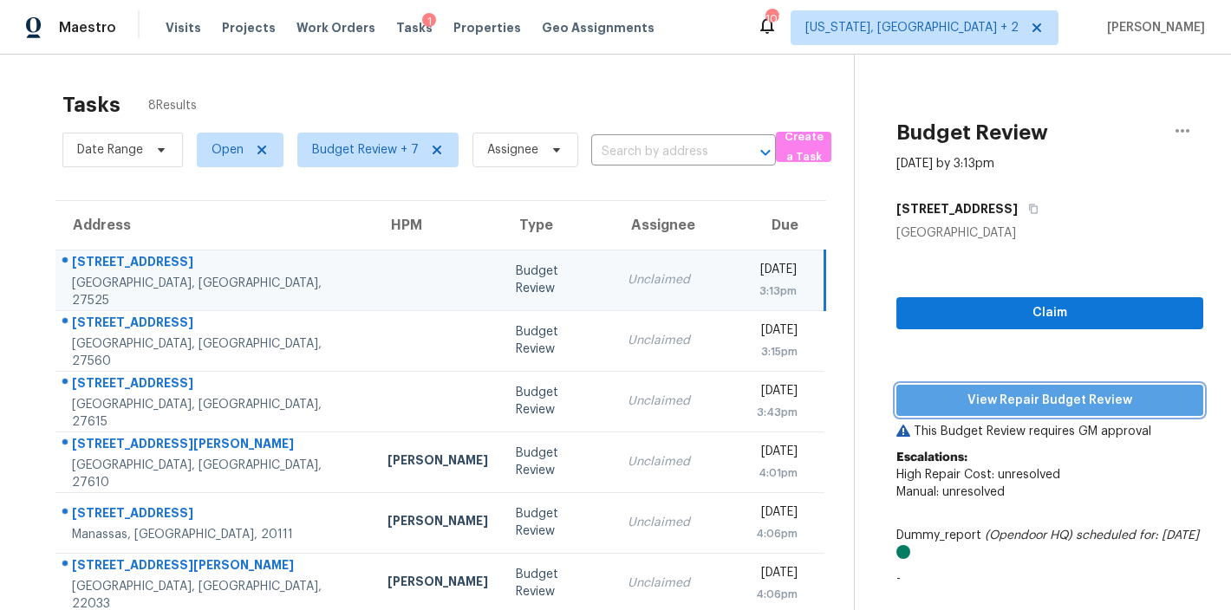
click at [1061, 404] on span "View Repair Budget Review" at bounding box center [1049, 401] width 279 height 22
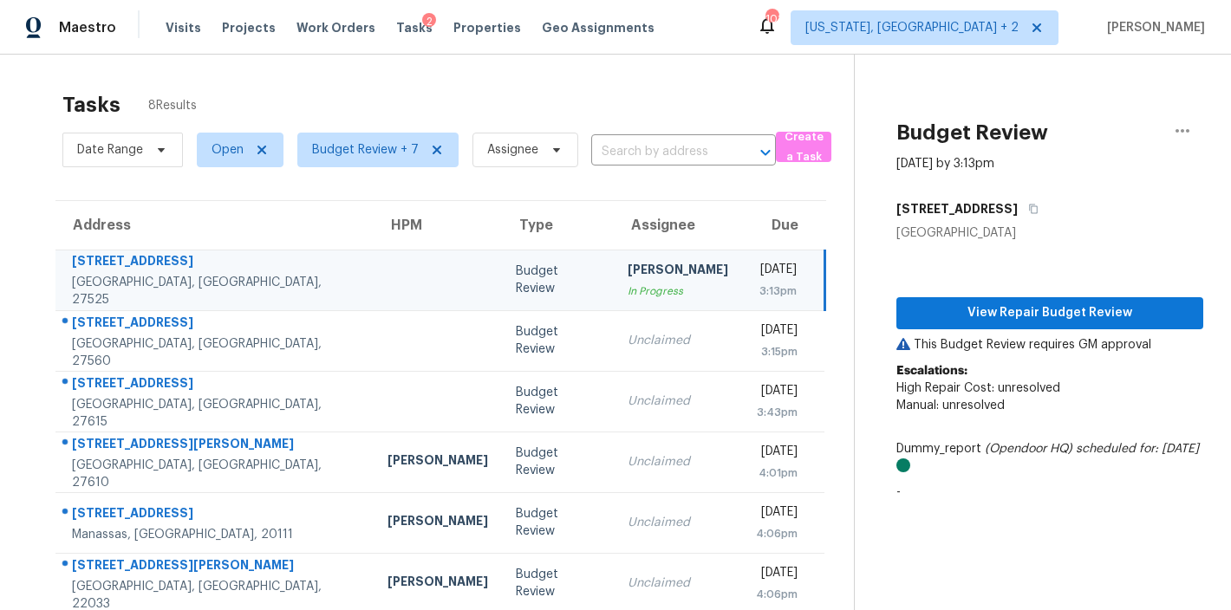
click at [427, 78] on div "Tasks 8 Results Date Range Open Budget Review + 7 Assignee ​ Create a Task Addr…" at bounding box center [615, 402] width 1231 height 695
